Goal: Check status

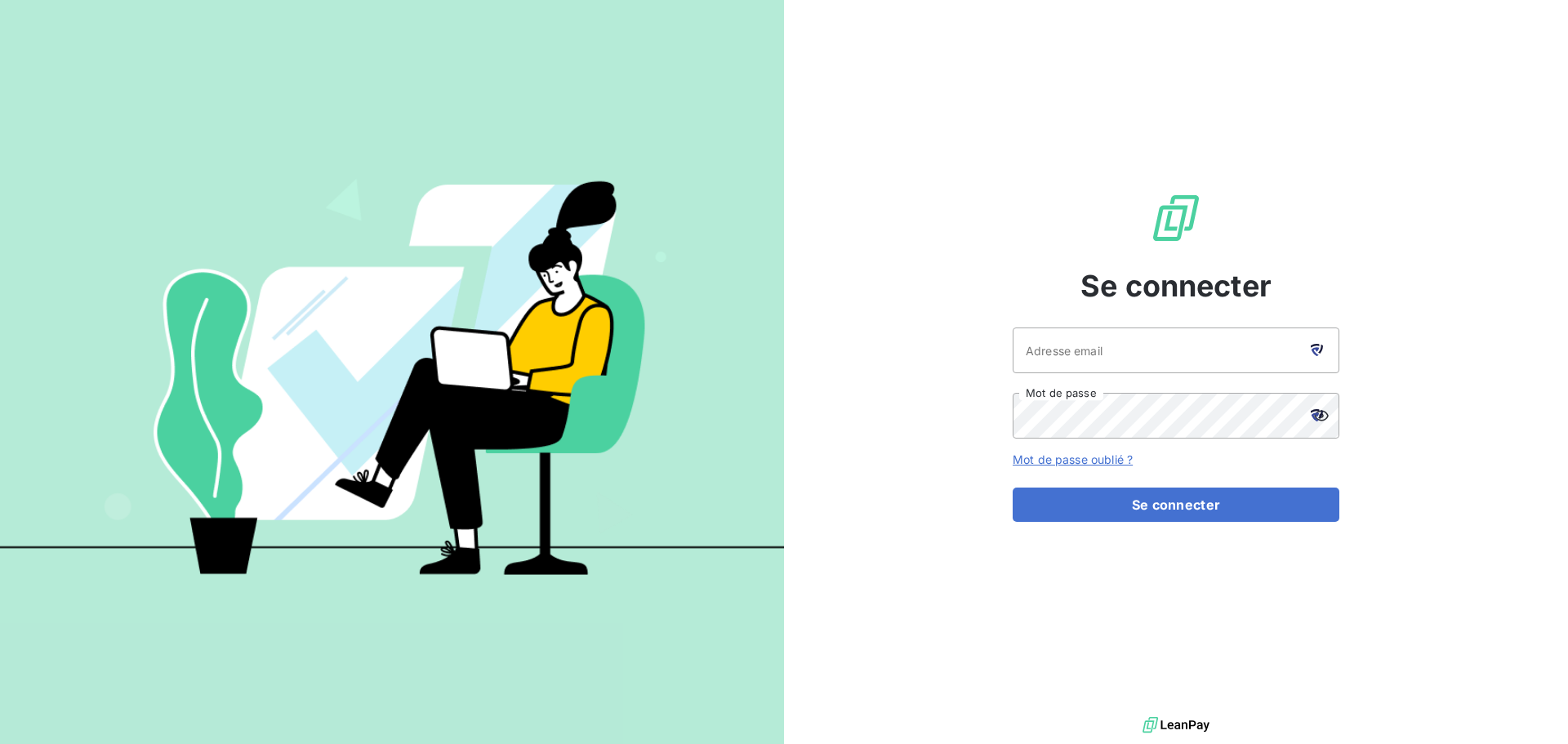
click at [1318, 351] on icon at bounding box center [1316, 350] width 12 height 12
type input "[EMAIL_ADDRESS][DOMAIN_NAME]"
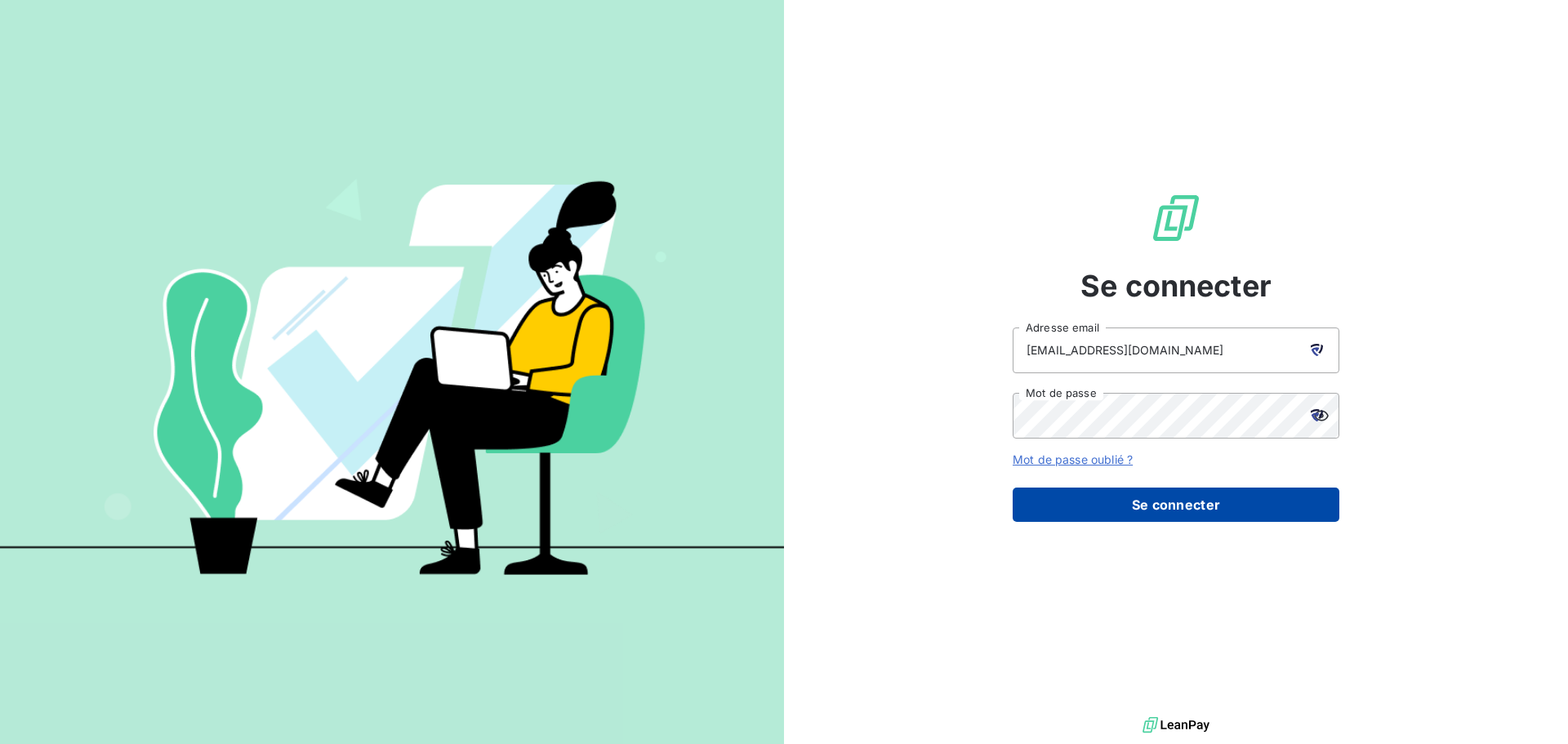
click at [1174, 498] on button "Se connecter" at bounding box center [1176, 505] width 327 height 34
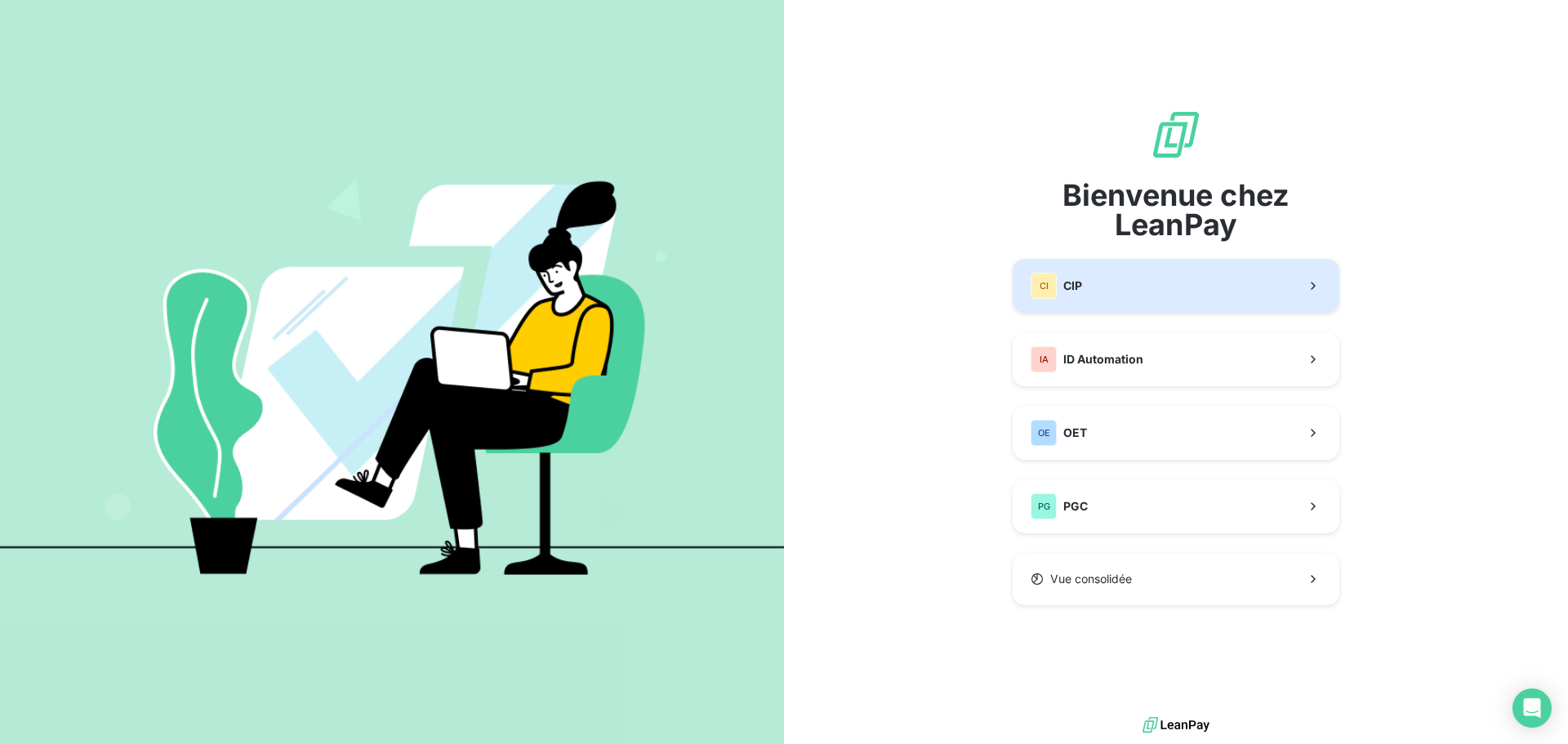
click at [1077, 280] on span "CIP" at bounding box center [1072, 286] width 19 height 16
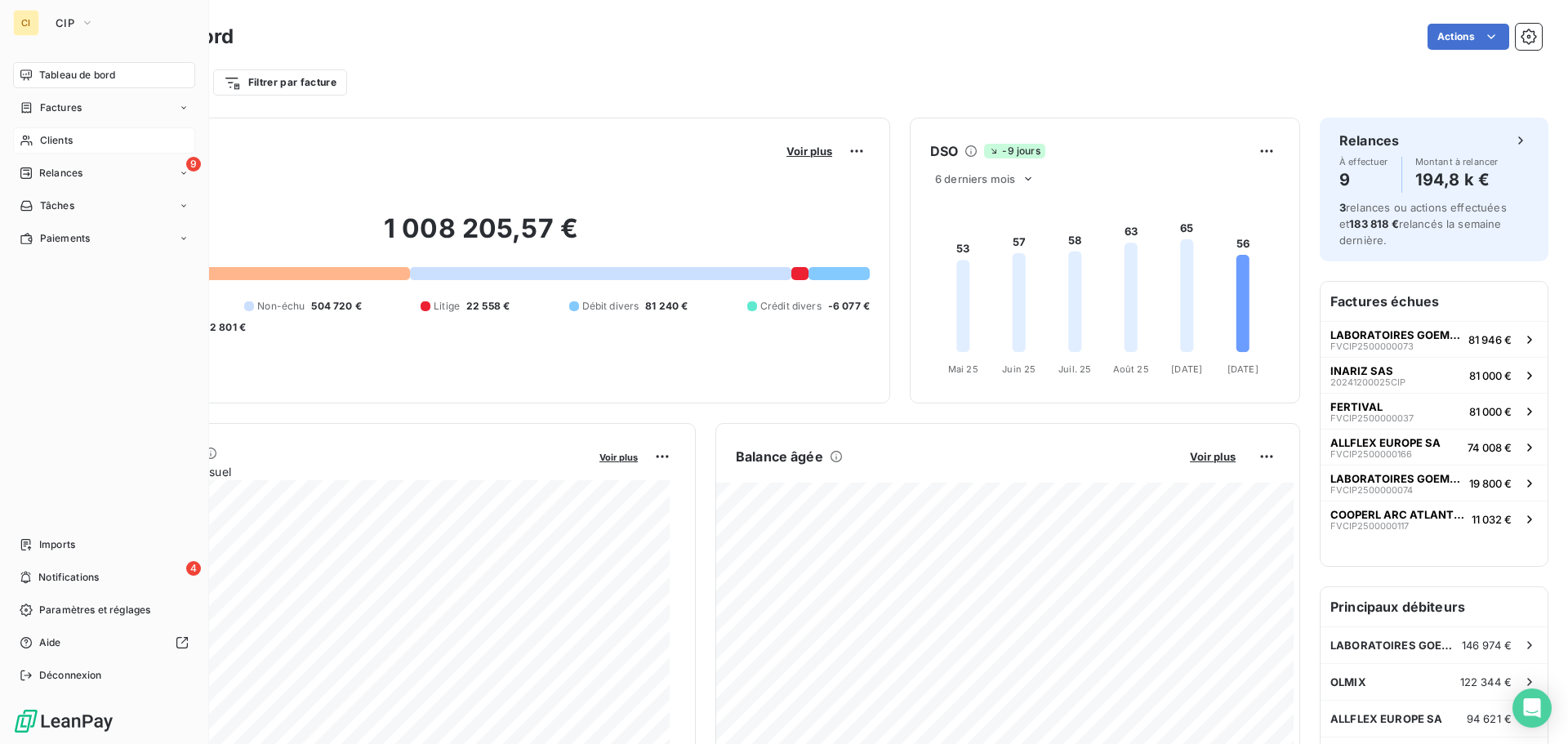
click at [62, 139] on span "Clients" at bounding box center [57, 140] width 33 height 15
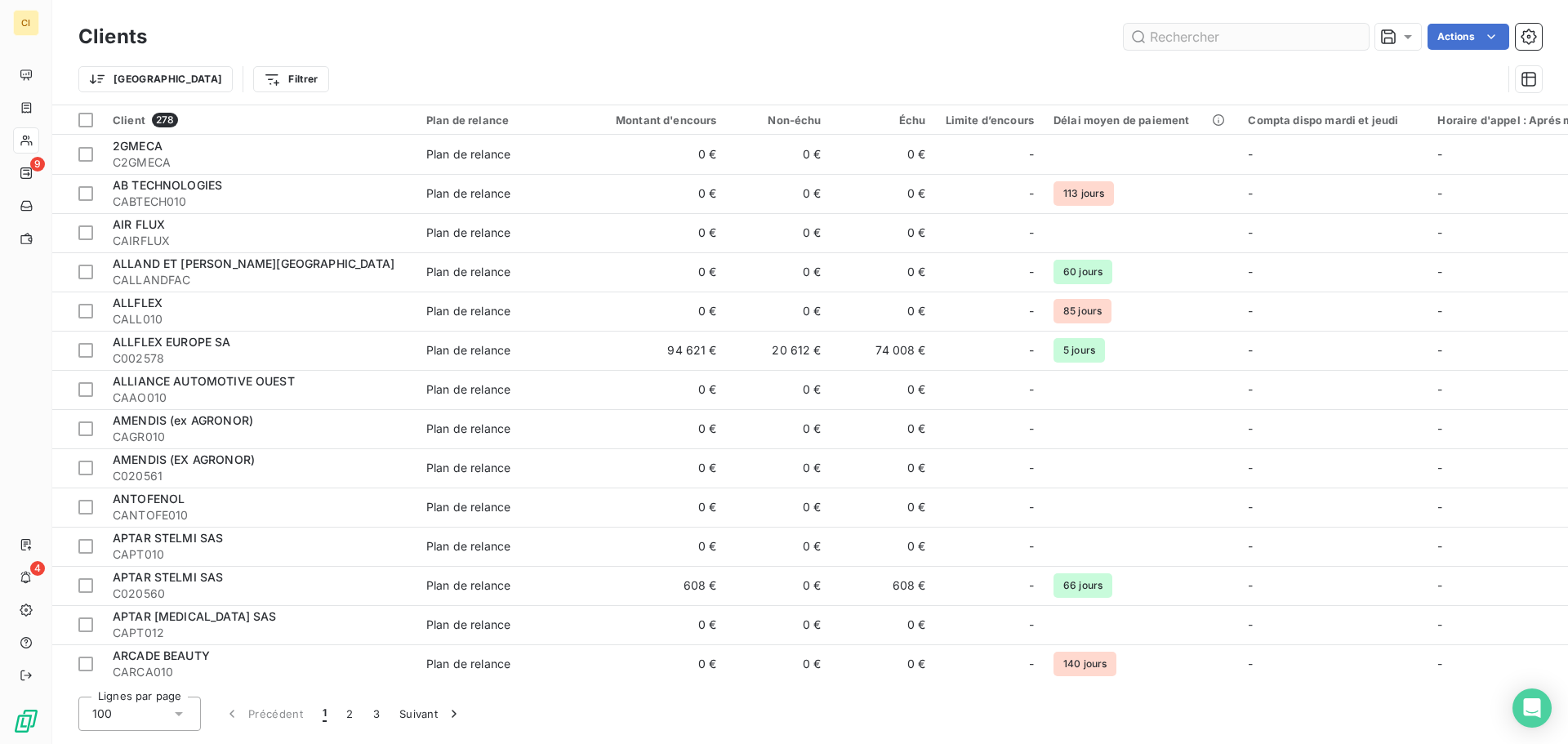
click at [1291, 33] on input "text" at bounding box center [1246, 37] width 245 height 26
drag, startPoint x: 1163, startPoint y: 30, endPoint x: 1145, endPoint y: 37, distance: 19.3
click at [1145, 37] on input "c" at bounding box center [1246, 37] width 245 height 26
paste input "CINT001"
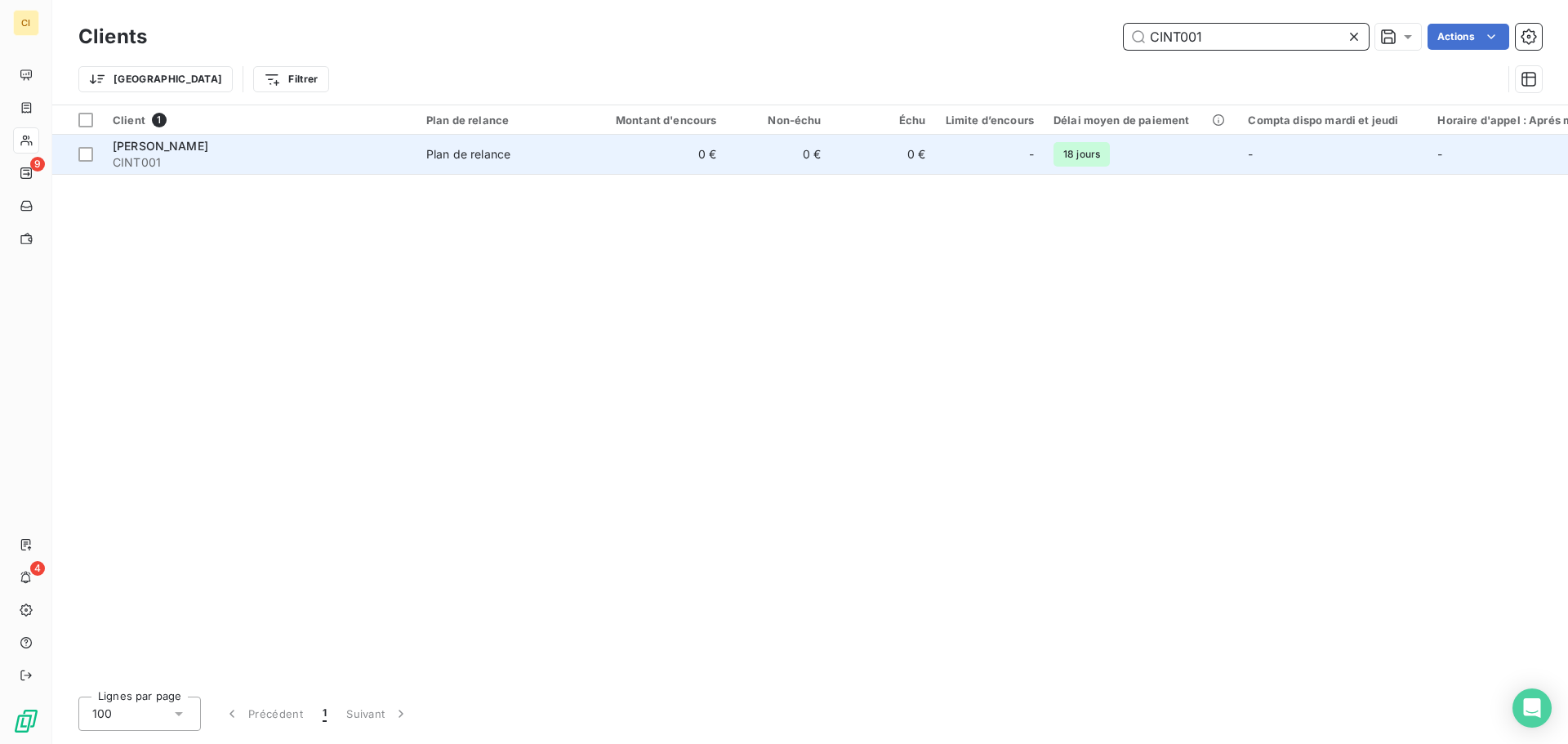
type input "CINT001"
click at [151, 149] on span "[PERSON_NAME]" at bounding box center [160, 145] width 95 height 14
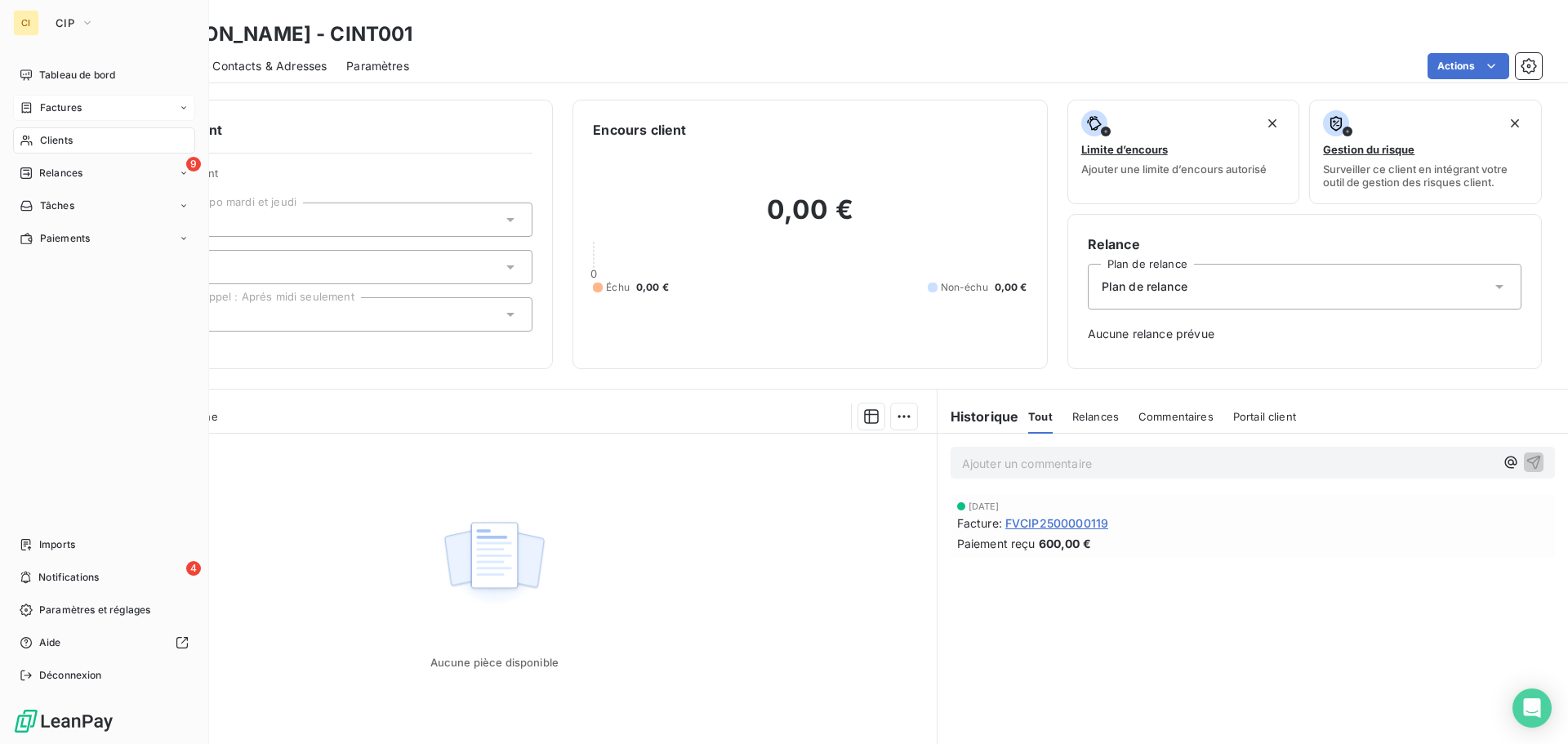
click at [87, 103] on div "Factures" at bounding box center [104, 108] width 182 height 26
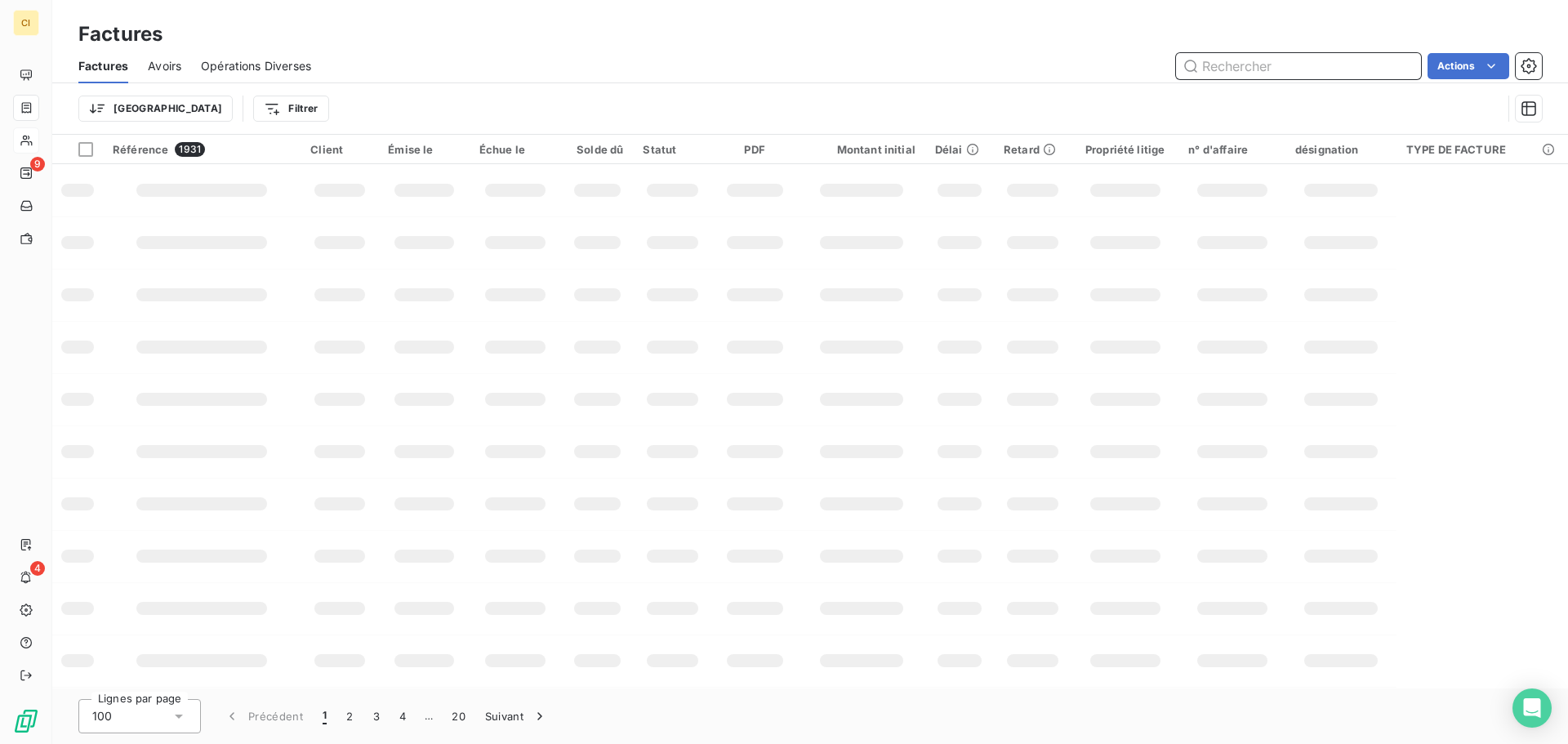
click at [1279, 67] on input "text" at bounding box center [1298, 67] width 245 height 26
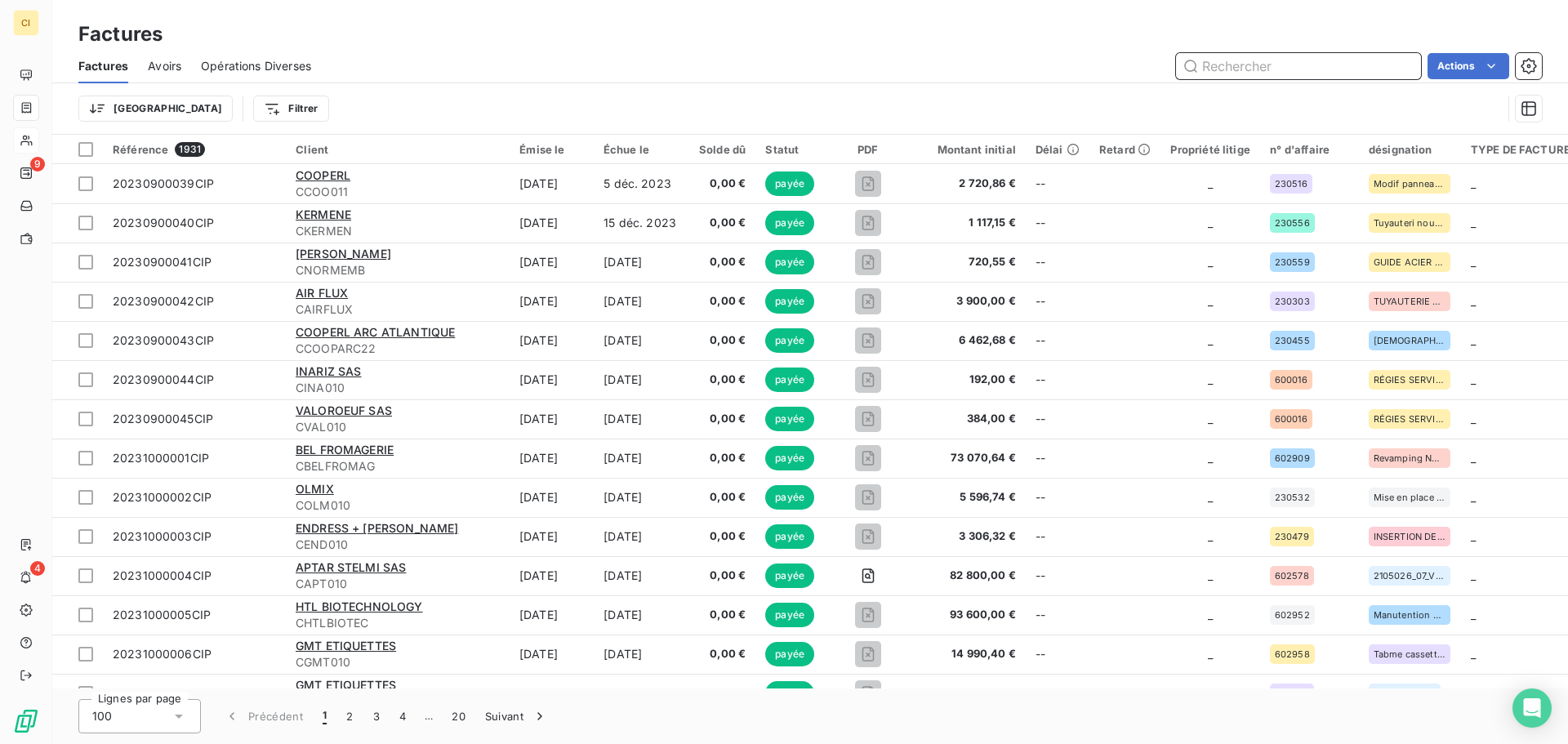
paste input "FVCIP2500000119"
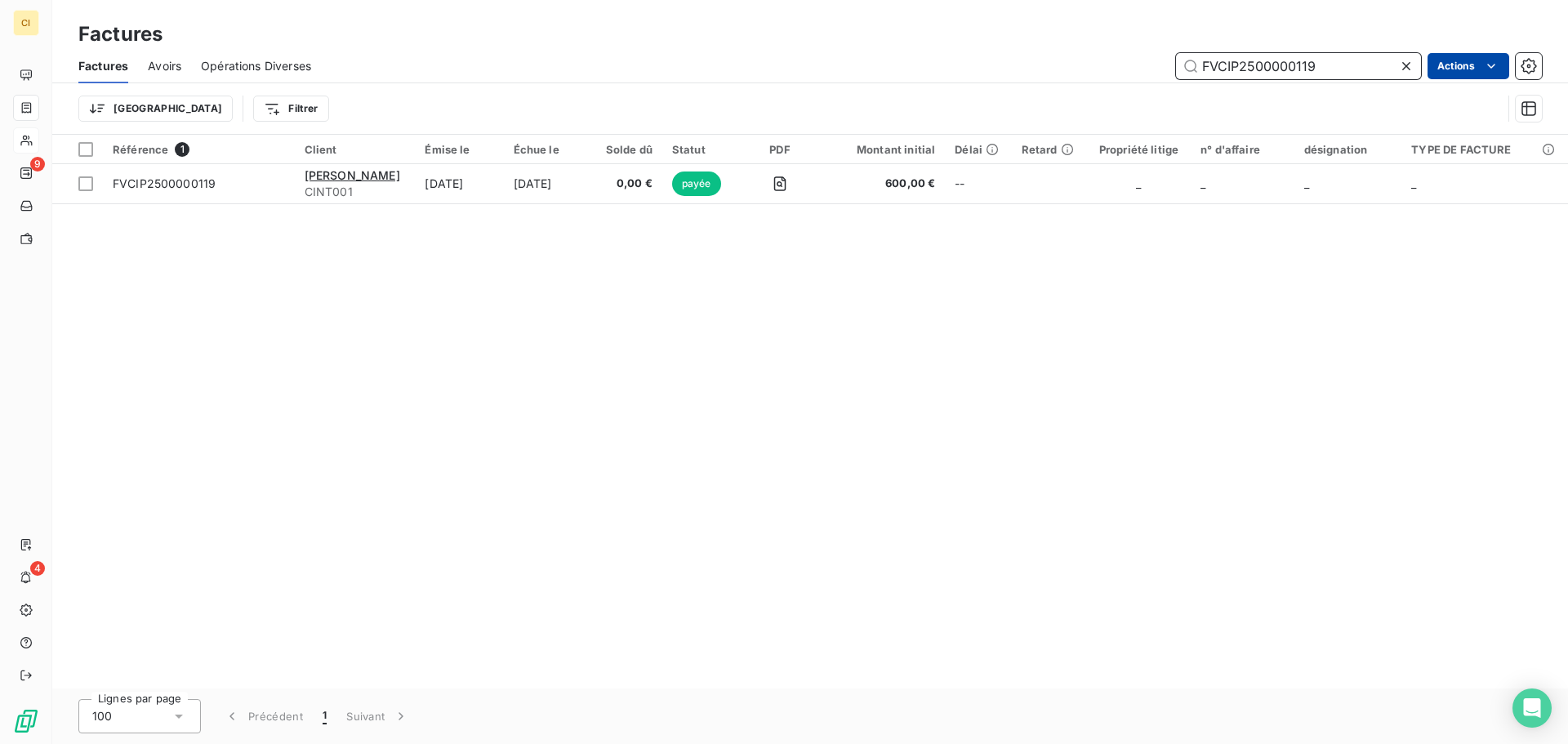
type input "FVCIP2500000119"
click at [206, 186] on html "CI 9 4 Factures Factures Avoirs Opérations Diverses FVCIP2500000119 Actions Tri…" at bounding box center [784, 372] width 1568 height 744
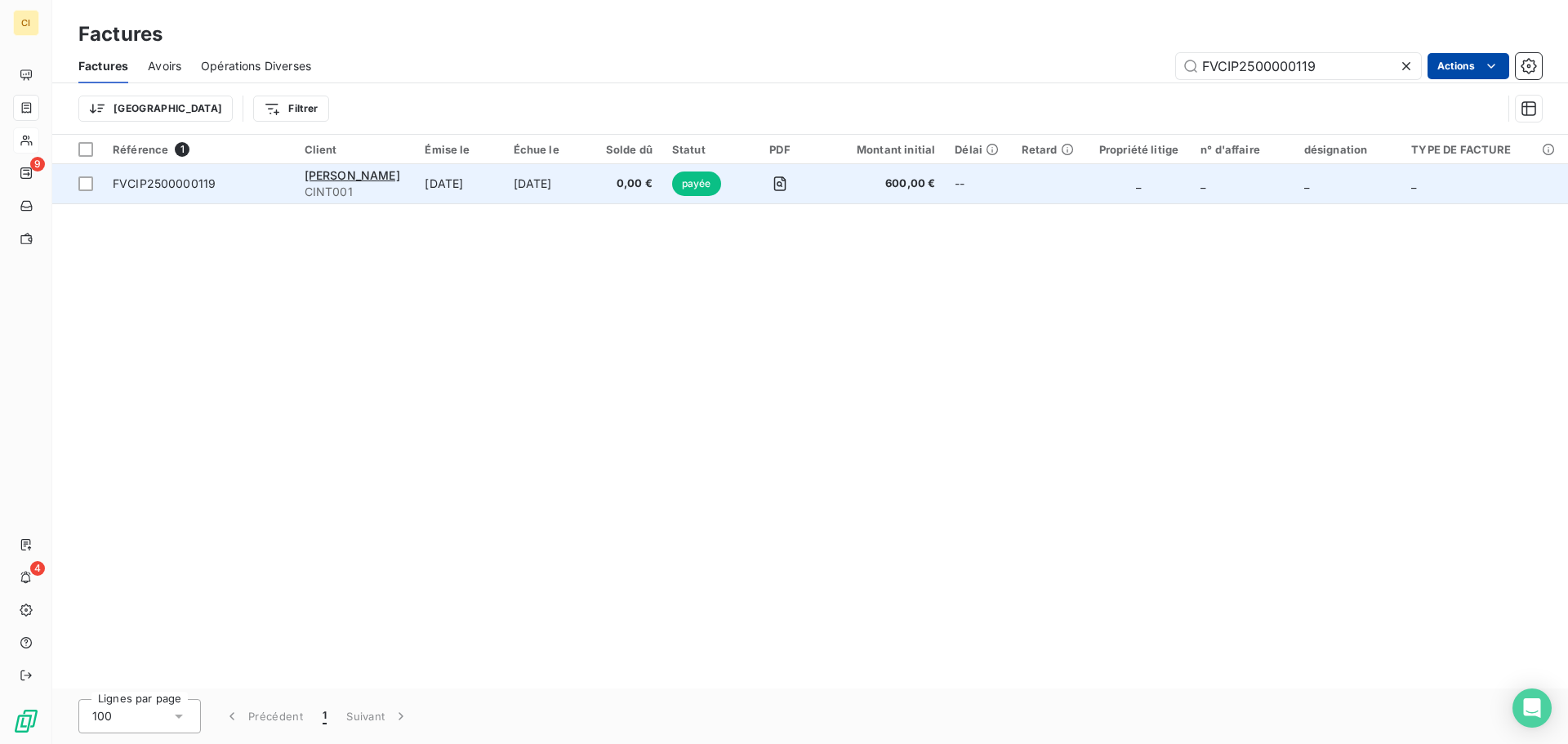
click at [180, 185] on span "FVCIP2500000119" at bounding box center [163, 183] width 103 height 14
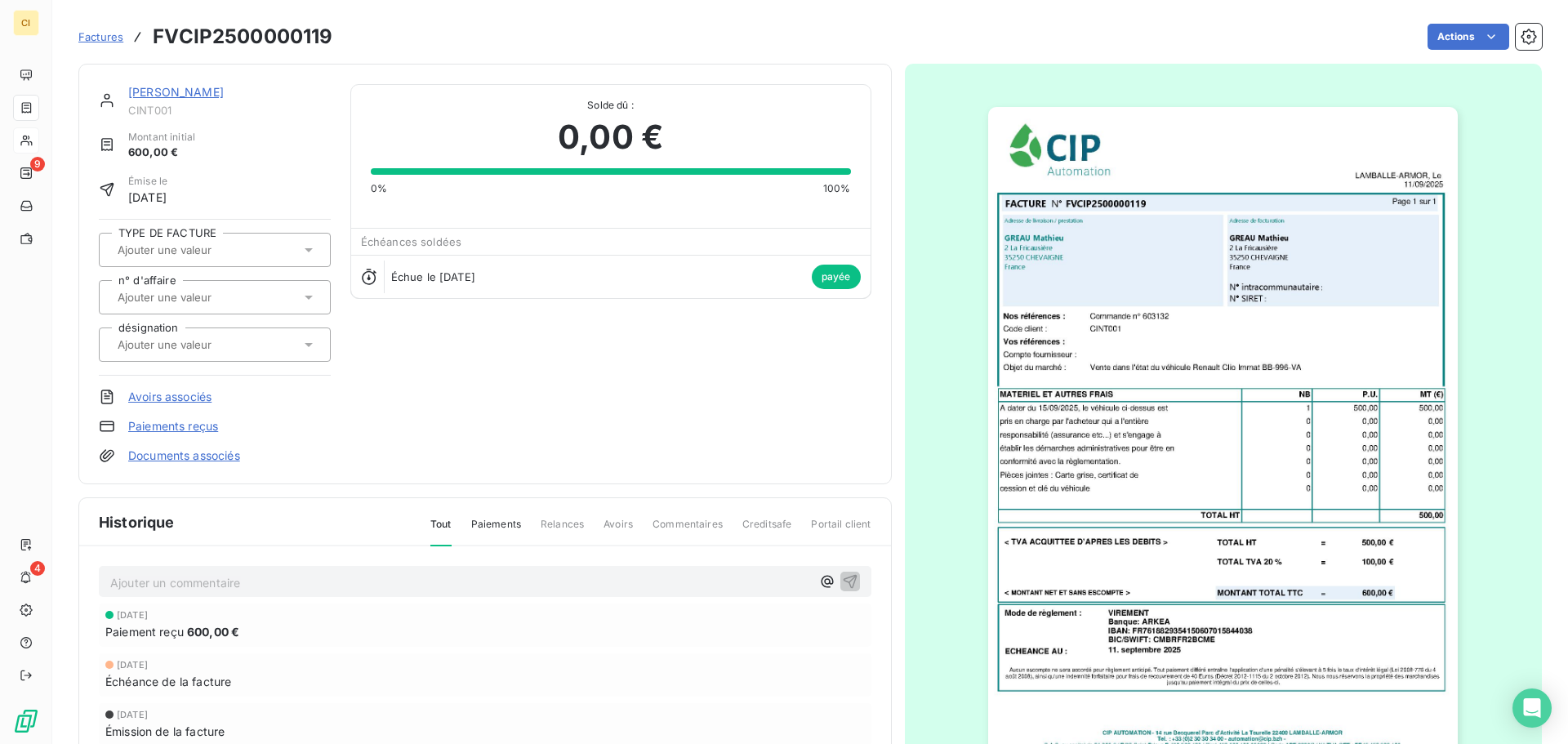
click at [1350, 343] on img "button" at bounding box center [1223, 439] width 470 height 665
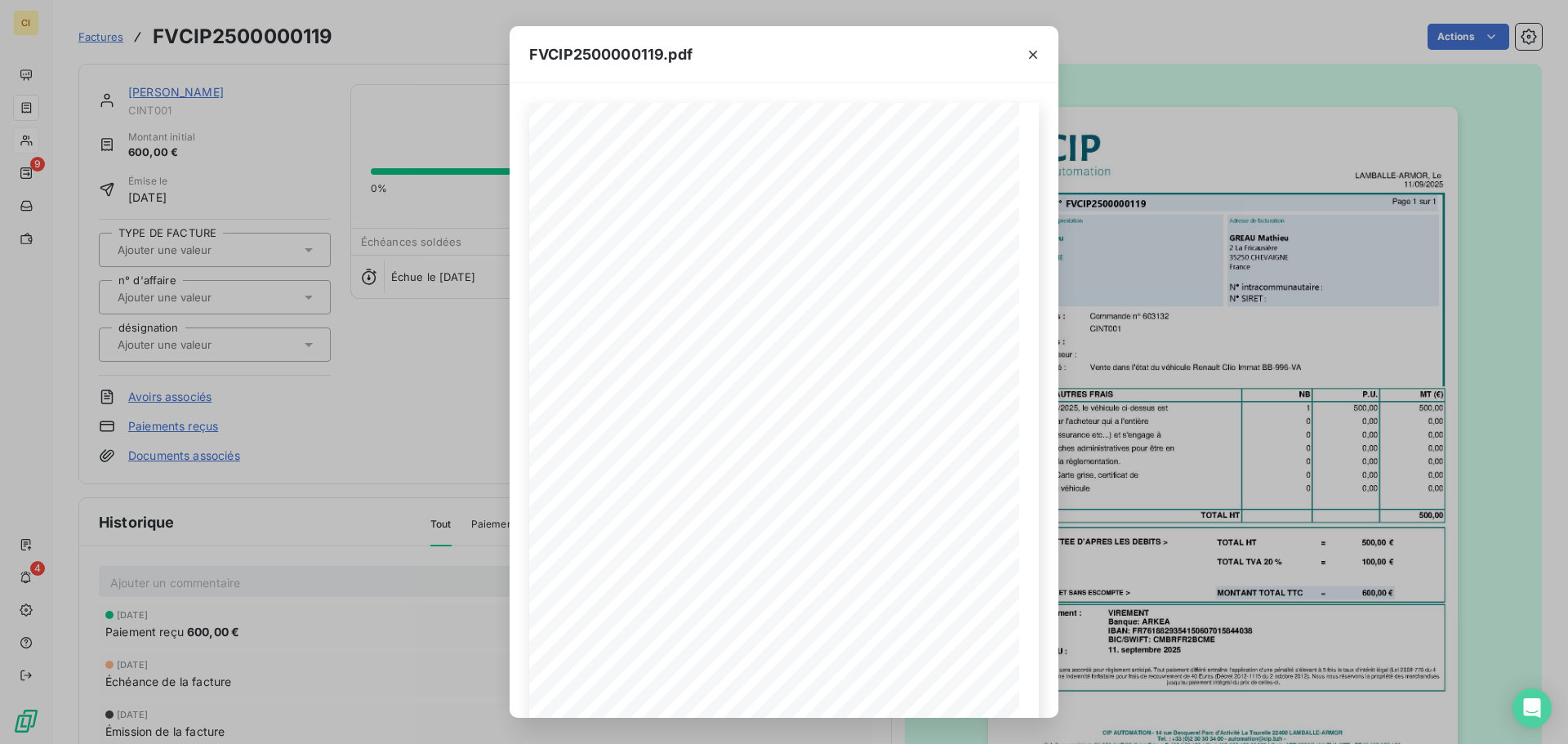
drag, startPoint x: 1029, startPoint y: 54, endPoint x: 1064, endPoint y: 80, distance: 43.6
click at [1029, 55] on icon "button" at bounding box center [1033, 55] width 16 height 16
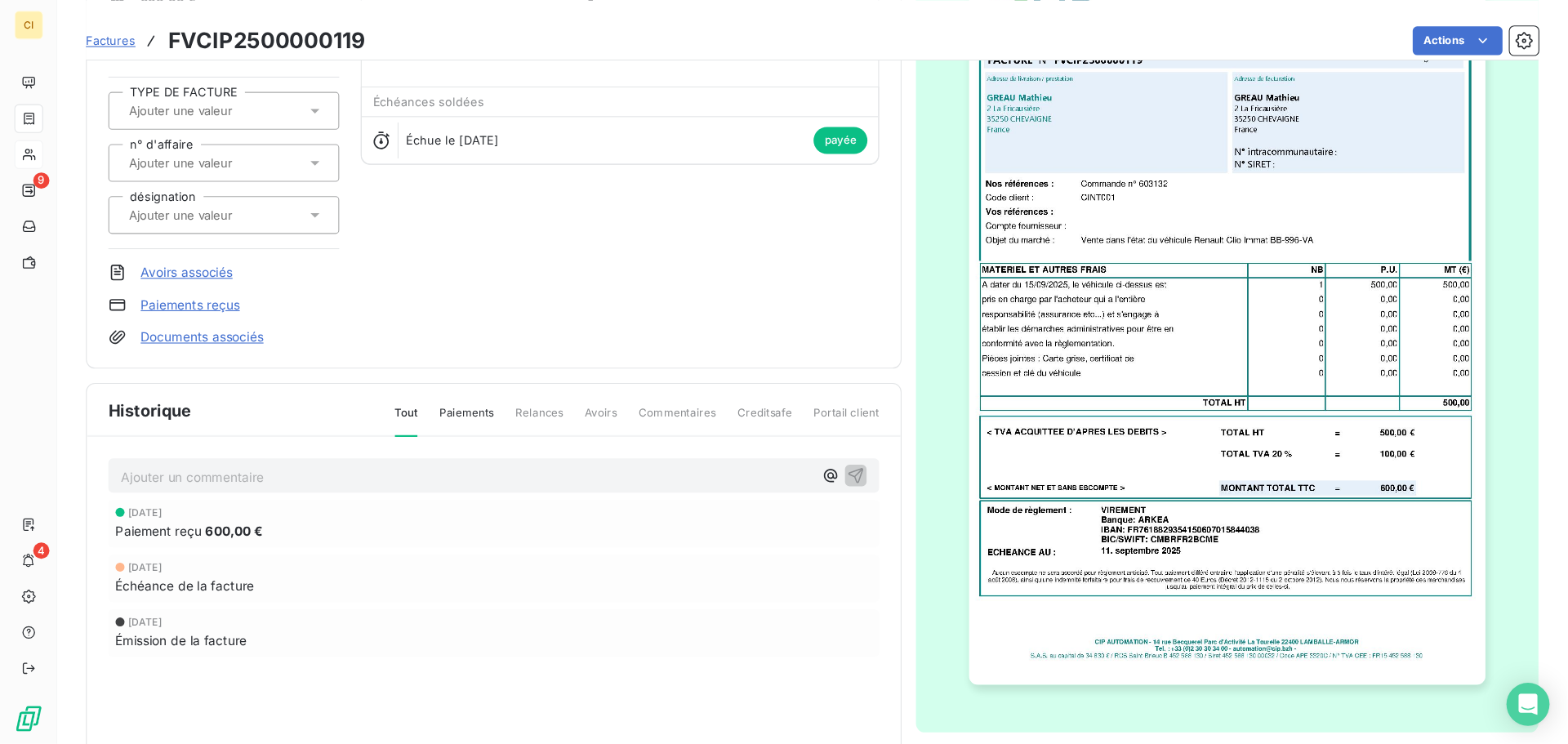
scroll to position [151, 0]
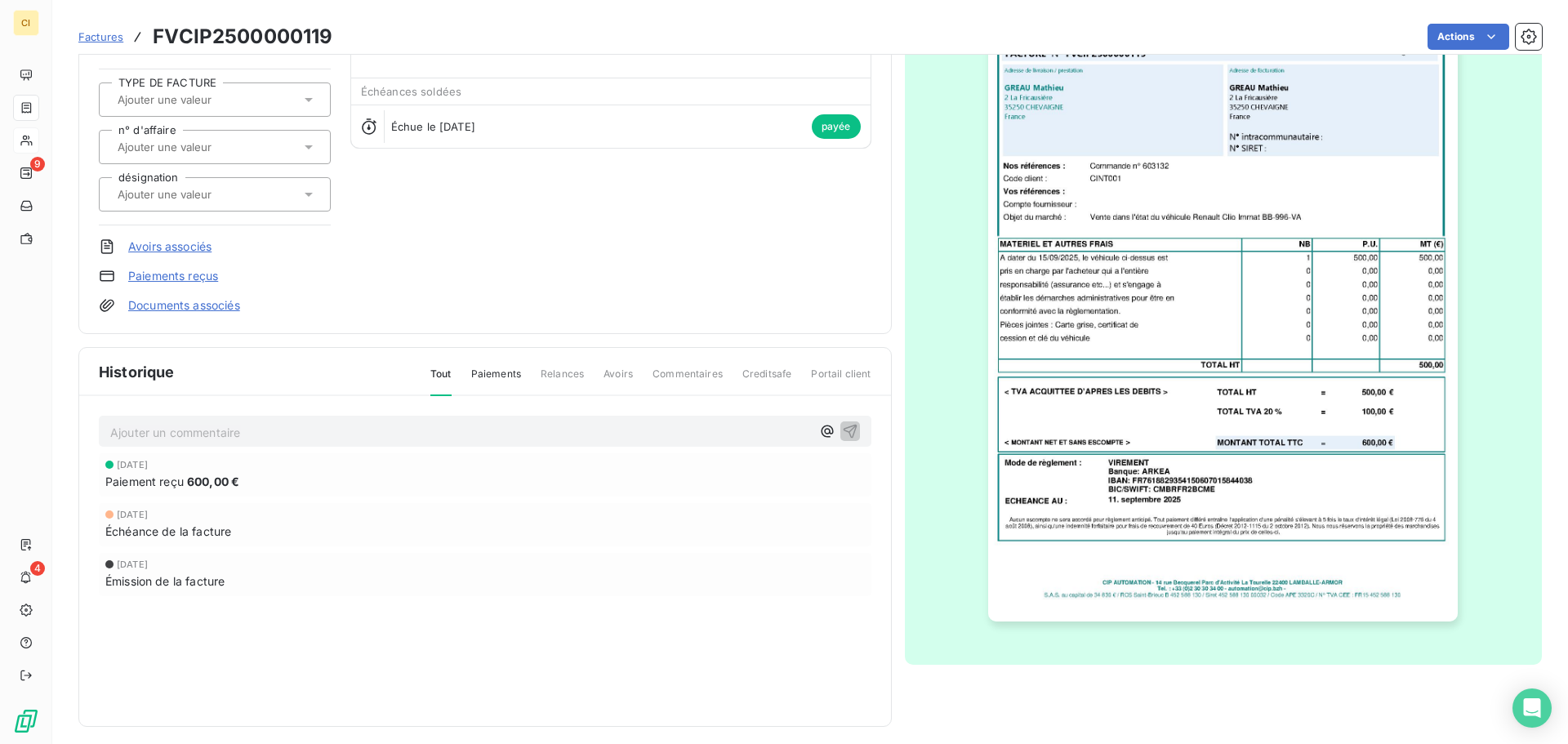
click at [1314, 9] on div "Factures FVCIP2500000119 Actions" at bounding box center [809, 27] width 1463 height 55
click at [1259, 361] on img "button" at bounding box center [1223, 289] width 470 height 665
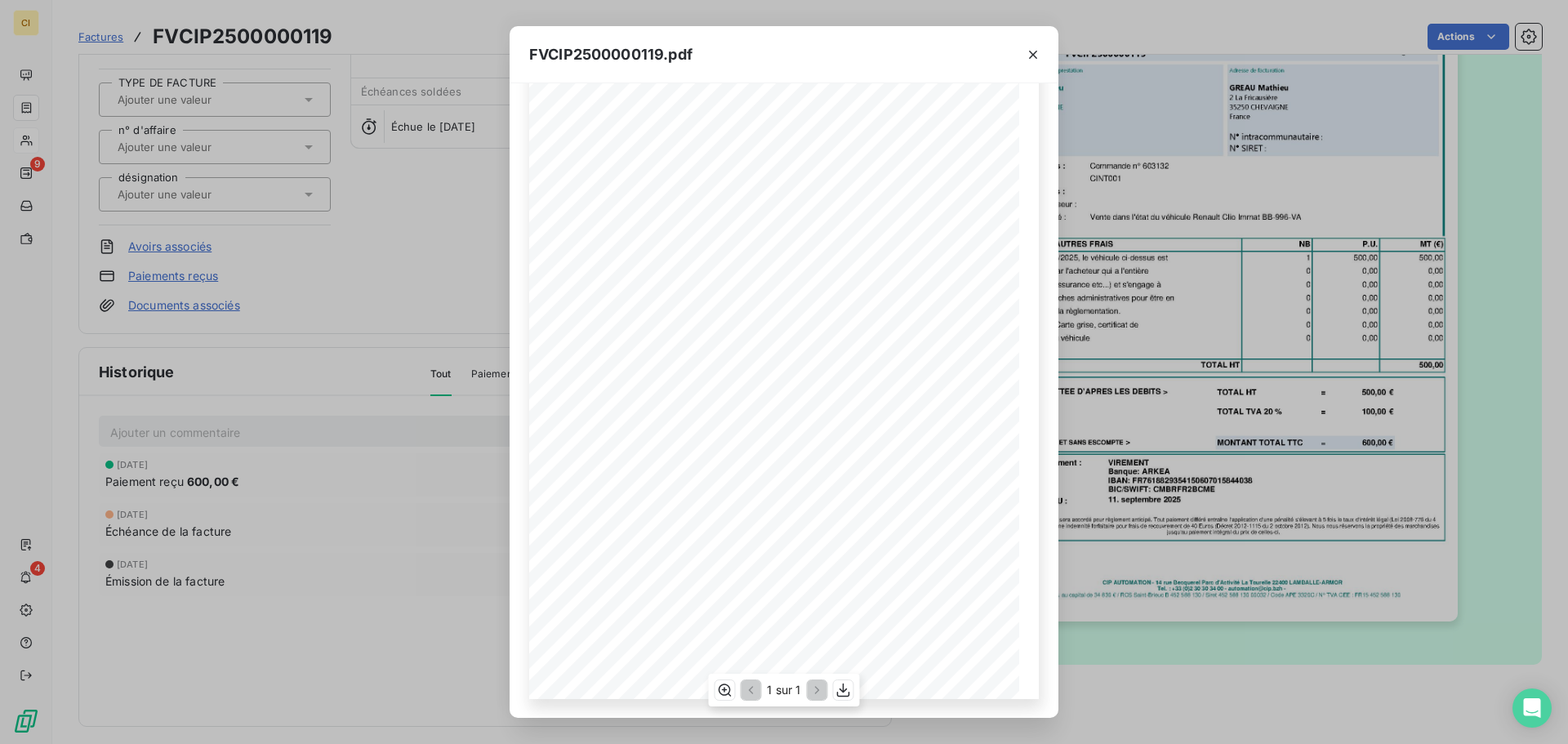
scroll to position [97, 0]
click at [842, 691] on icon "button" at bounding box center [844, 691] width 13 height 14
click at [1029, 58] on icon "button" at bounding box center [1033, 55] width 16 height 16
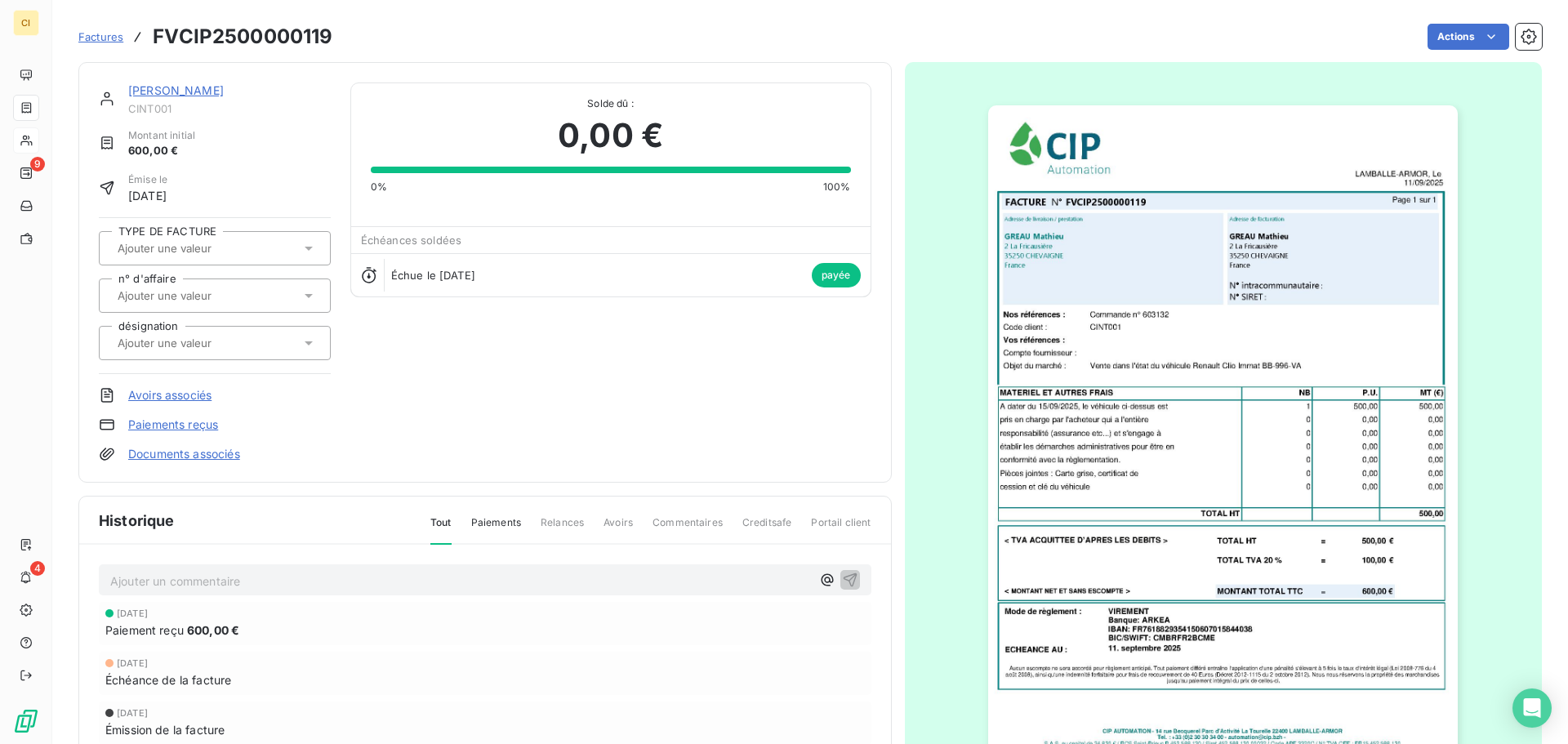
scroll to position [0, 0]
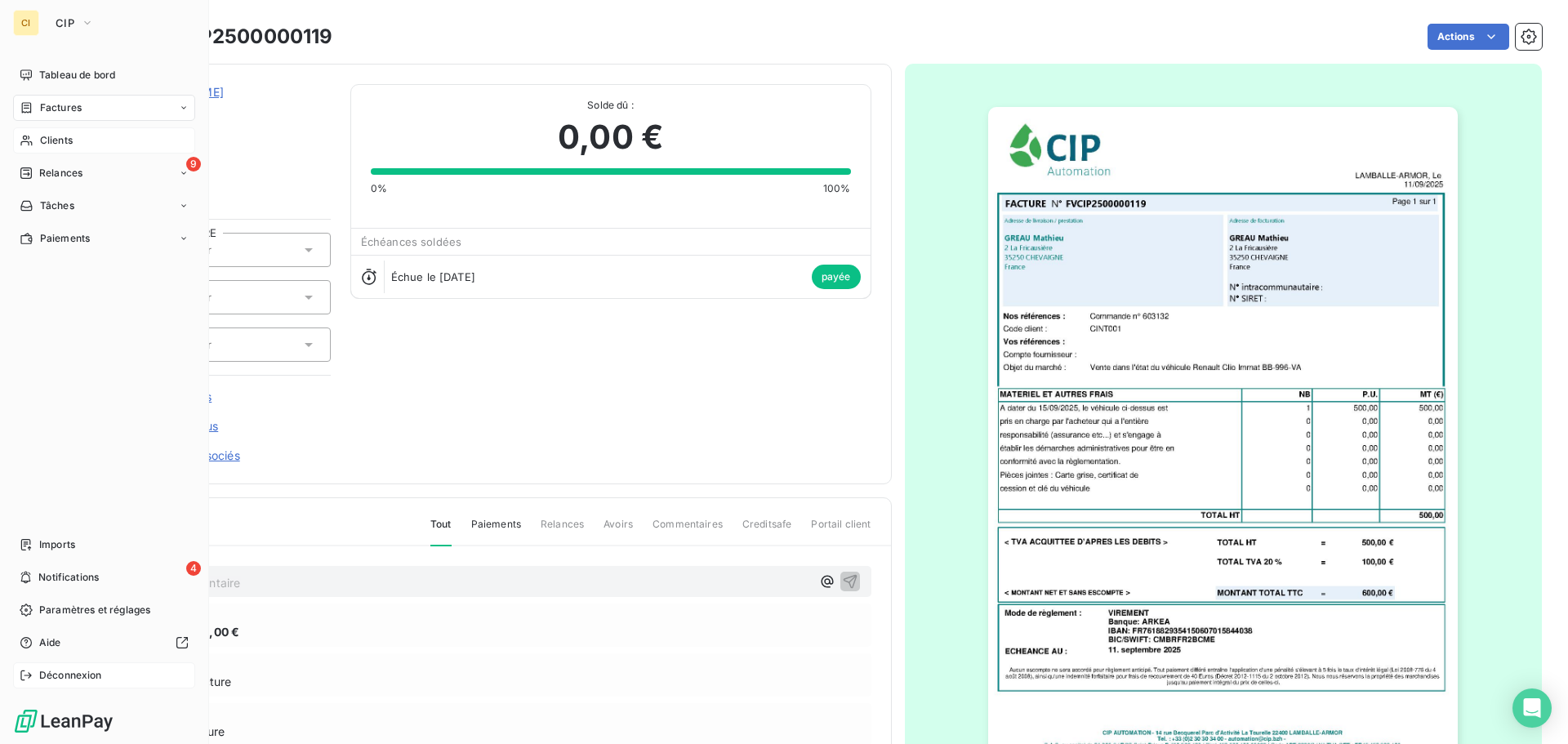
click at [82, 676] on span "Déconnexion" at bounding box center [71, 676] width 63 height 15
